Goal: Check status: Check status

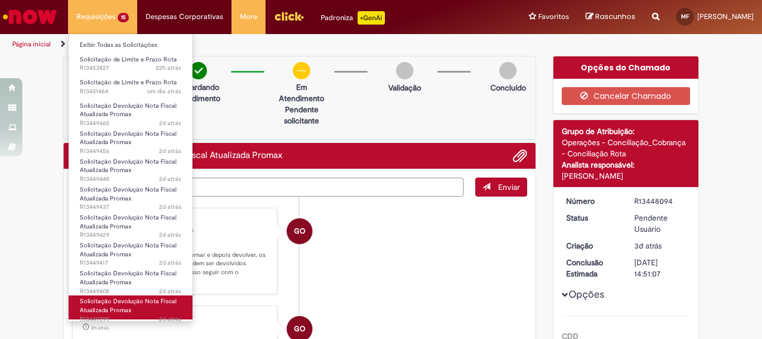
scroll to position [142, 0]
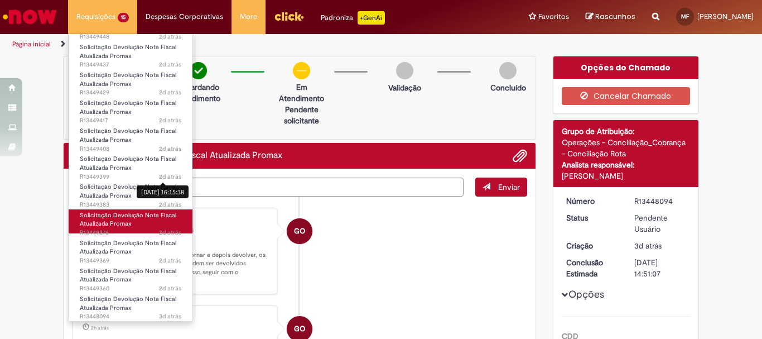
click at [136, 227] on link "Solicitação Devolução Nota Fiscal Atualizada Promax 2d atrás 2 dias atrás R1344…" at bounding box center [131, 221] width 124 height 24
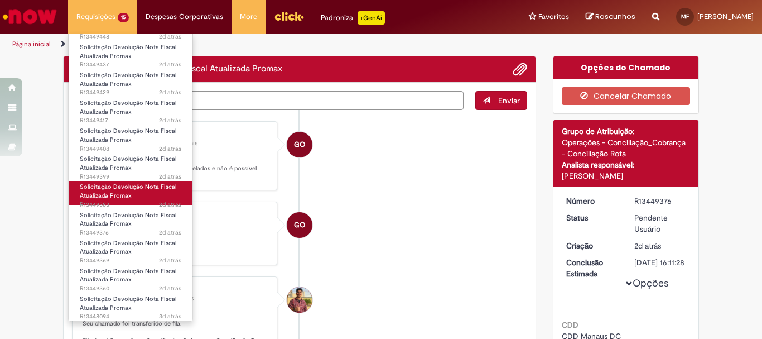
click at [105, 189] on span "Solicitação Devolução Nota Fiscal Atualizada Promax" at bounding box center [128, 191] width 97 height 17
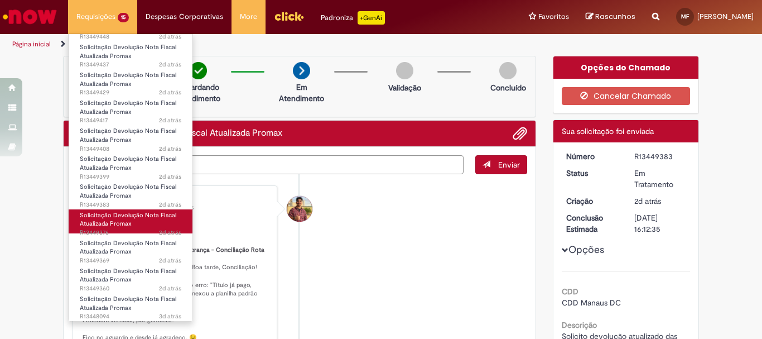
scroll to position [87, 0]
click at [149, 222] on link "Solicitação Devolução Nota Fiscal Atualizada Promax 2d atrás 2 dias atrás R1344…" at bounding box center [131, 221] width 124 height 24
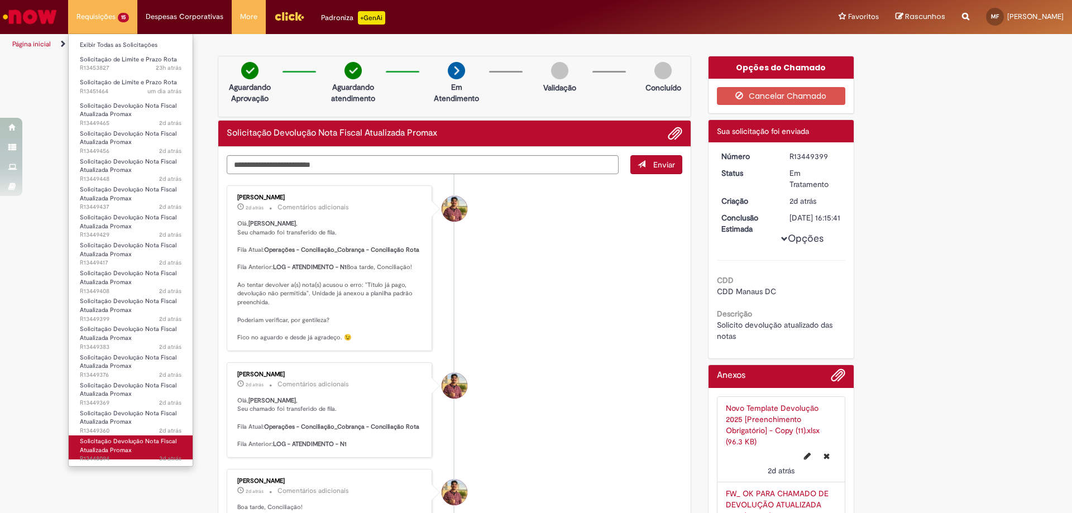
click at [137, 338] on span "Solicitação Devolução Nota Fiscal Atualizada Promax" at bounding box center [128, 445] width 97 height 17
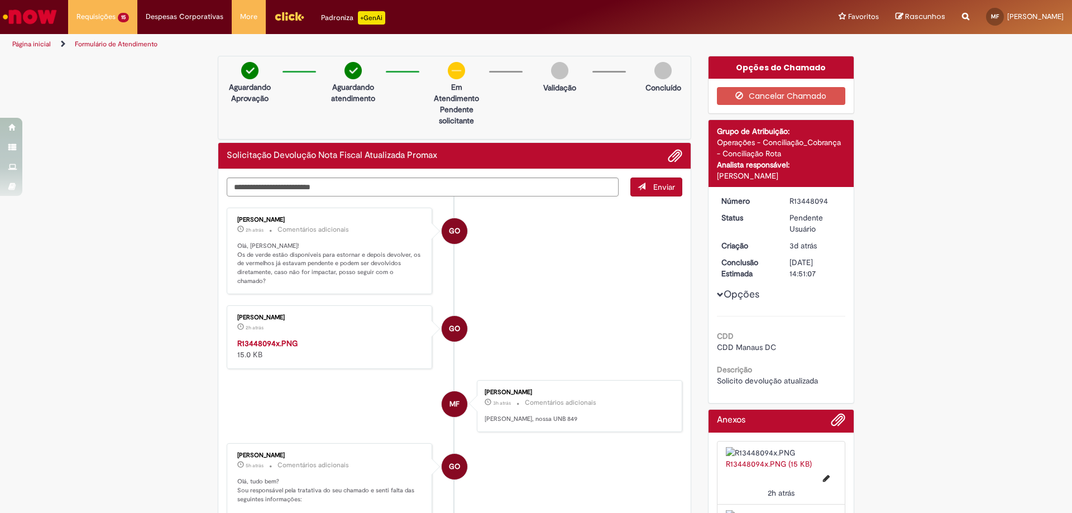
scroll to position [56, 0]
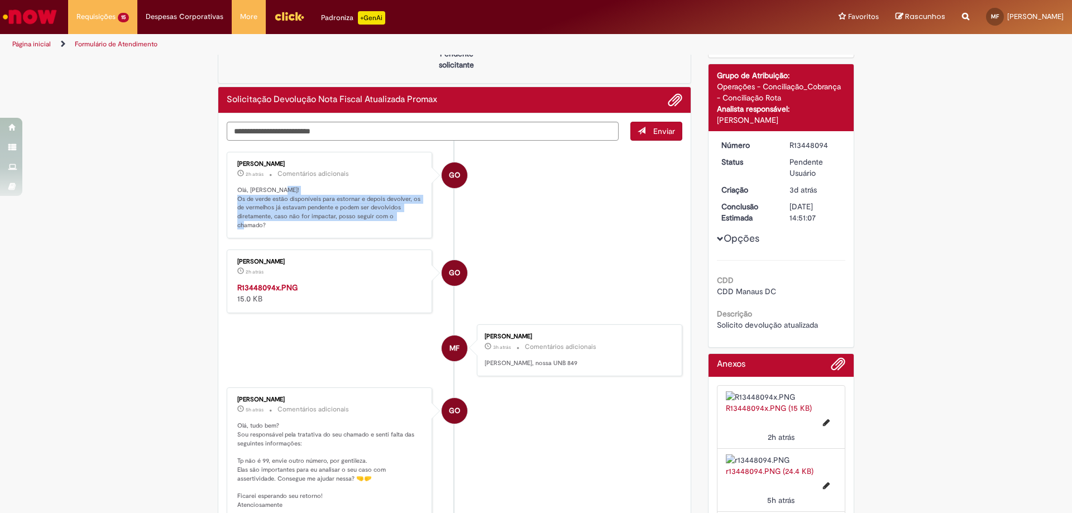
drag, startPoint x: 237, startPoint y: 199, endPoint x: 414, endPoint y: 214, distance: 178.1
click at [414, 214] on p "Olá, [PERSON_NAME]! Os de verde estão disponíveis para estornar e depois devolv…" at bounding box center [330, 208] width 186 height 44
click at [395, 225] on div "[PERSON_NAME] 2h atrás 2 horas atrás Comentários adicionais Olá, [PERSON_NAME]!…" at bounding box center [329, 195] width 199 height 80
